Goal: Task Accomplishment & Management: Use online tool/utility

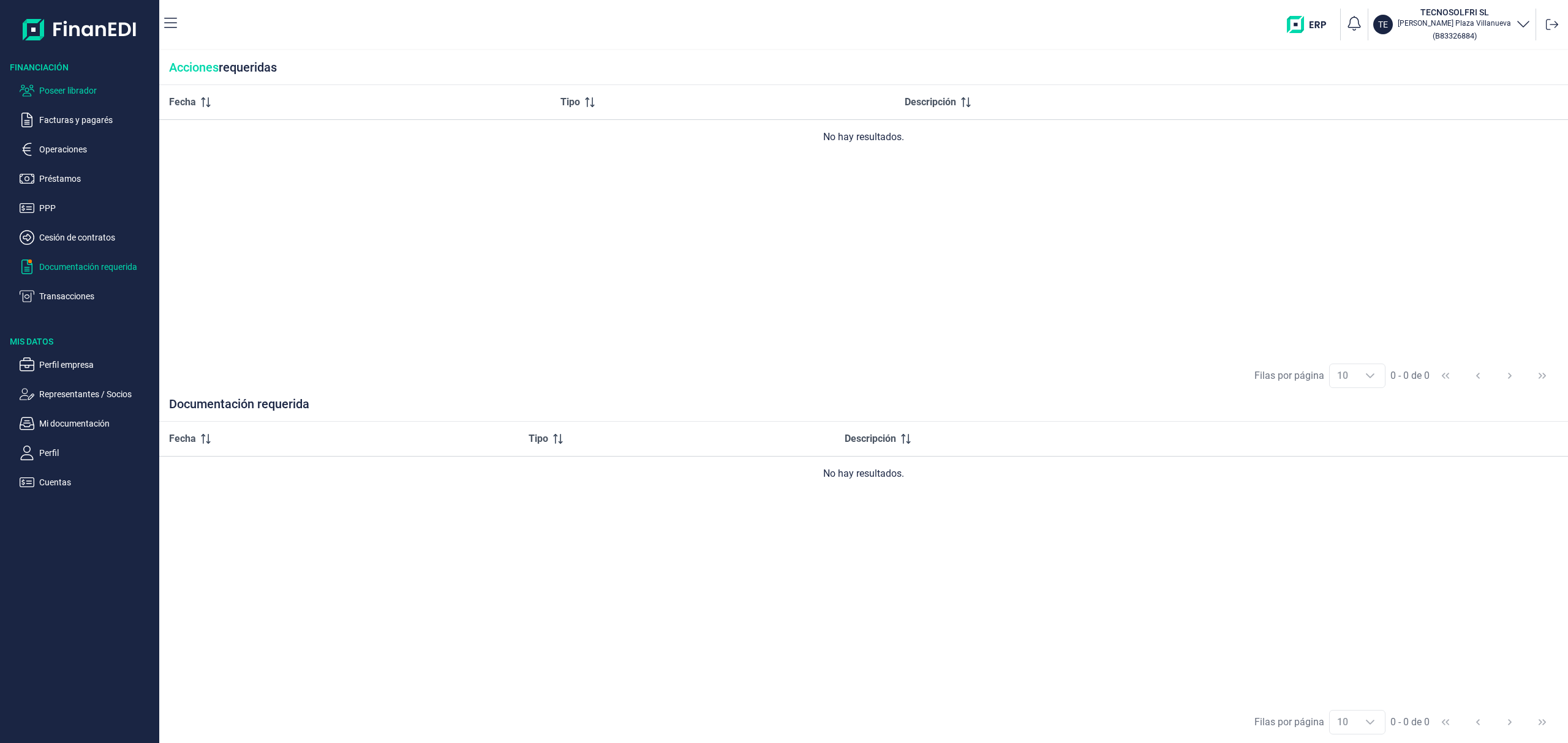
click at [81, 87] on p "Poseer librador" at bounding box center [96, 91] width 115 height 15
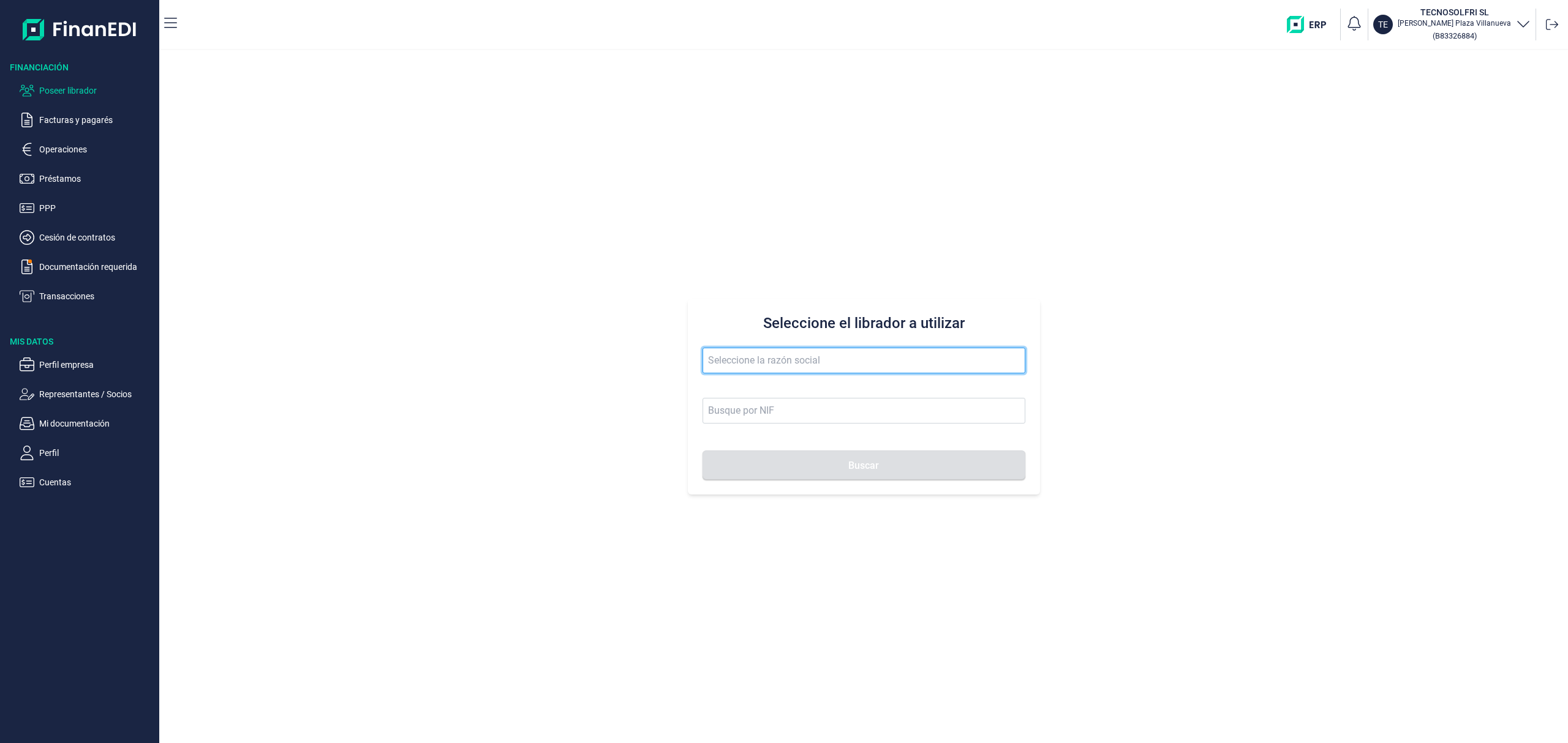
click at [820, 357] on input "text" at bounding box center [863, 361] width 323 height 26
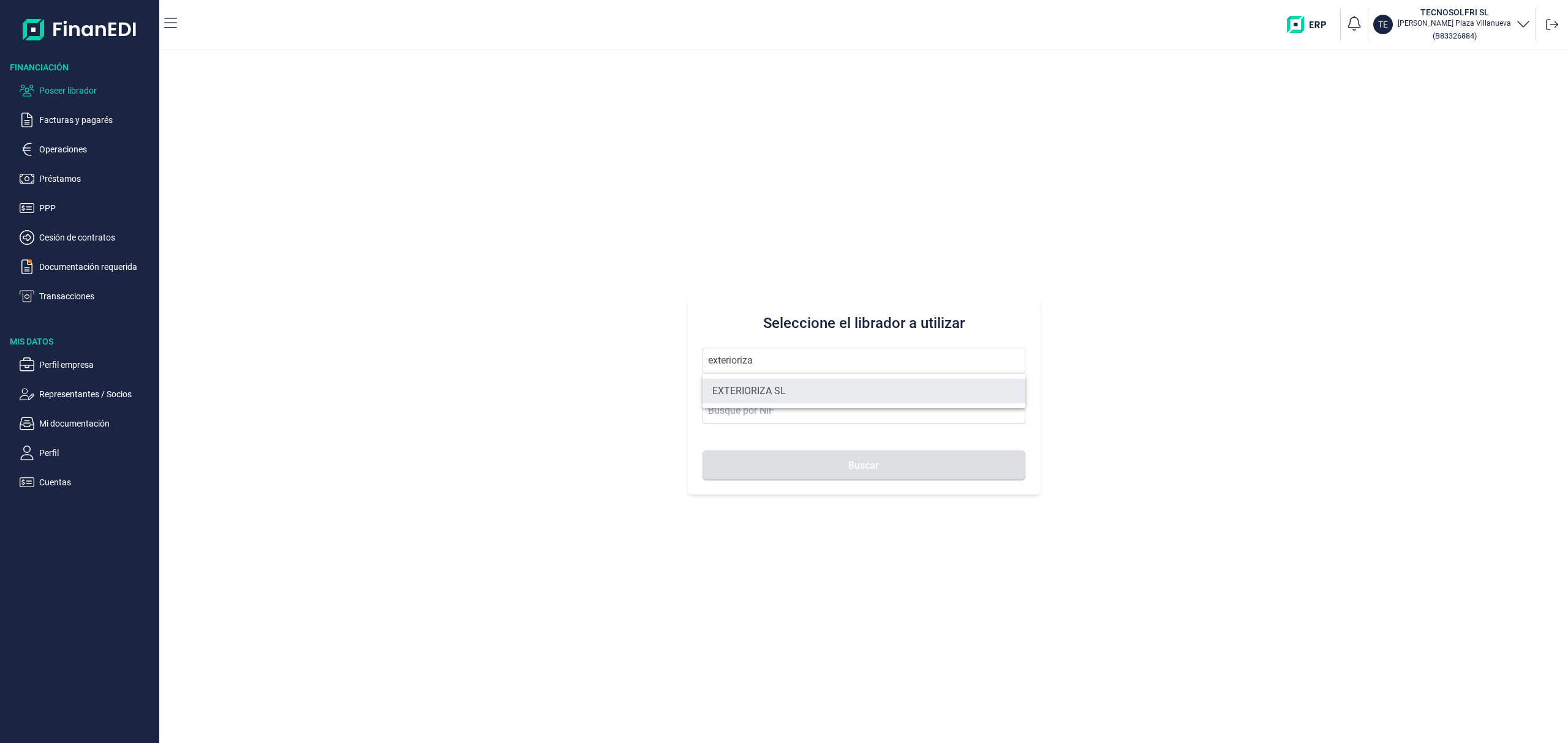
click at [755, 395] on li "EXTERIORIZA SL" at bounding box center [863, 391] width 323 height 25
type input "EXTERIORIZA SL"
type input "B54734207"
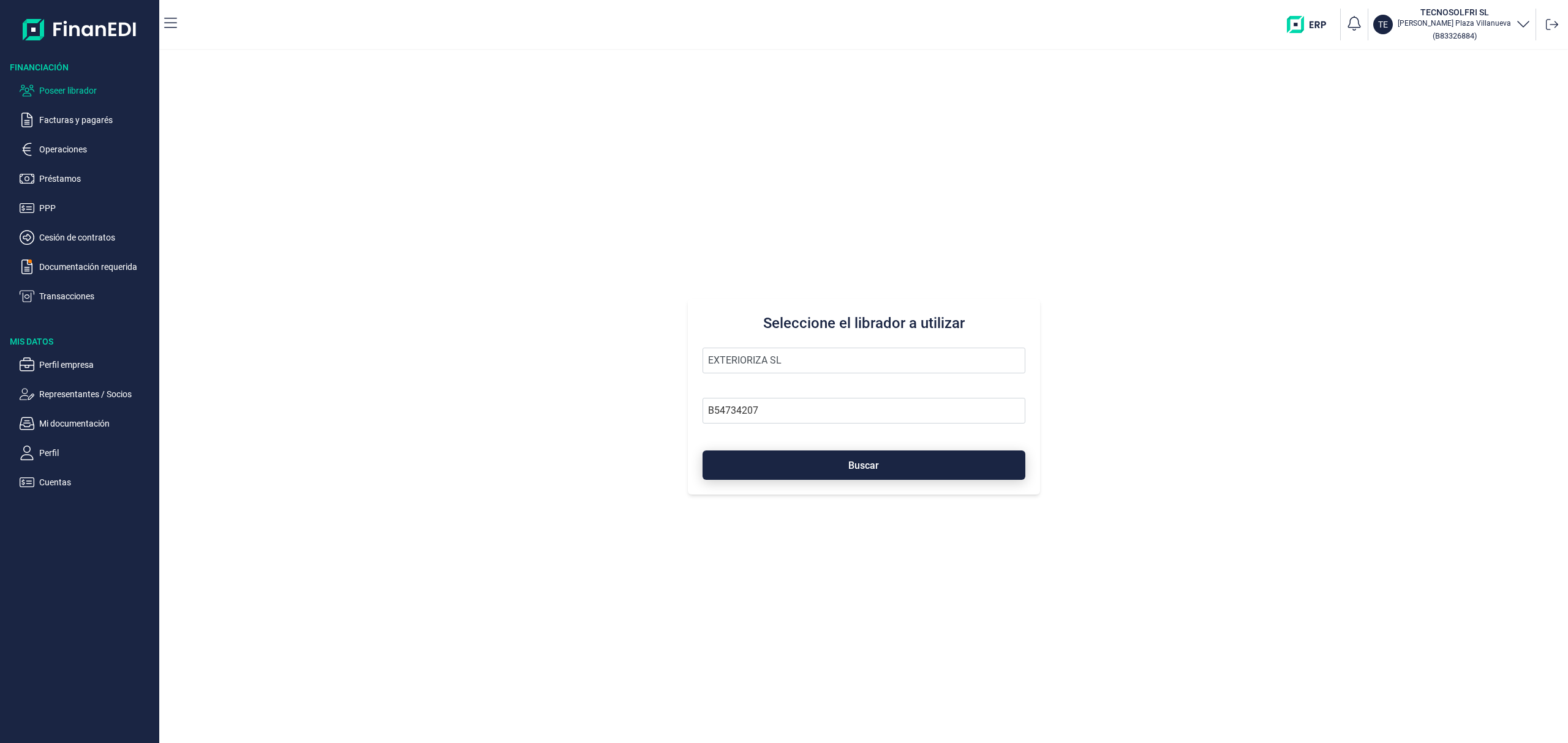
click at [821, 459] on button "Buscar" at bounding box center [863, 465] width 323 height 29
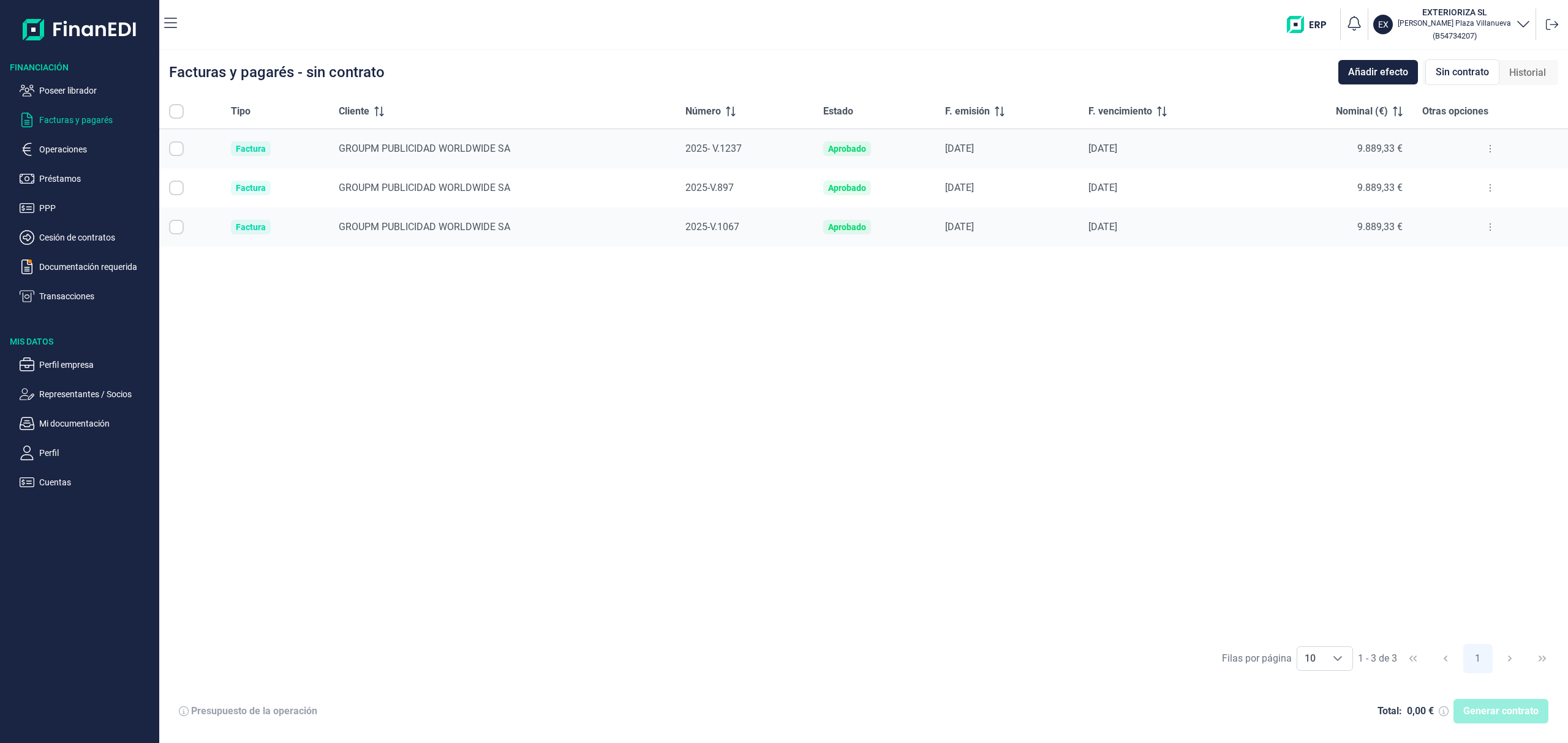
checkbox input "true"
